Goal: Task Accomplishment & Management: Manage account settings

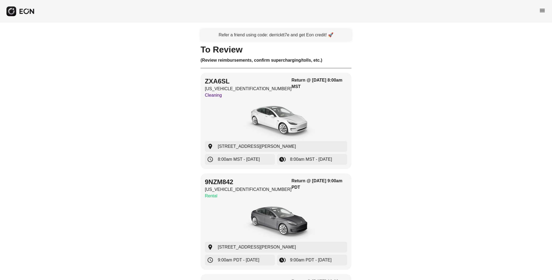
click at [542, 11] on span "menu" at bounding box center [542, 10] width 6 height 6
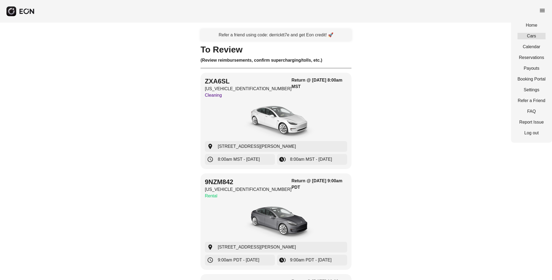
click at [532, 37] on link "Cars" at bounding box center [531, 36] width 28 height 6
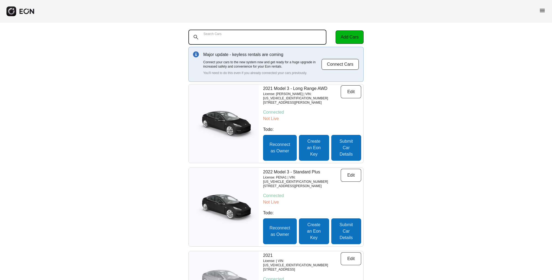
click at [235, 33] on Cars "Search Cars" at bounding box center [257, 37] width 138 height 15
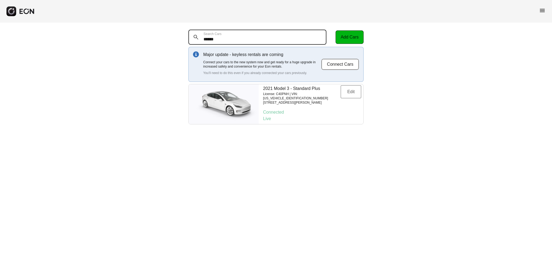
type Cars "******"
click at [343, 88] on button "Edit" at bounding box center [351, 91] width 20 height 13
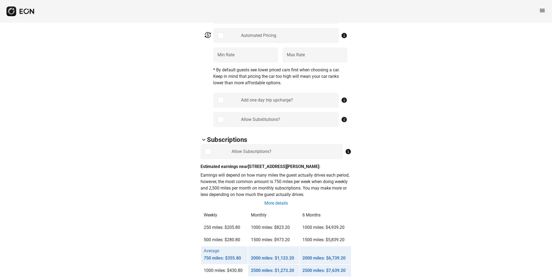
scroll to position [275, 0]
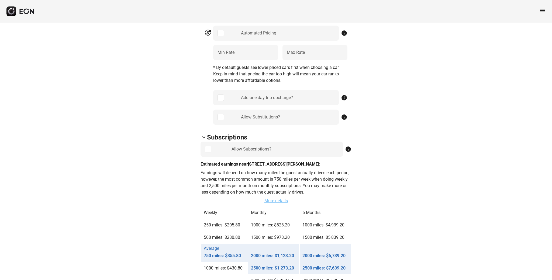
click at [274, 200] on link "More details" at bounding box center [276, 201] width 25 height 6
